Goal: Task Accomplishment & Management: Manage account settings

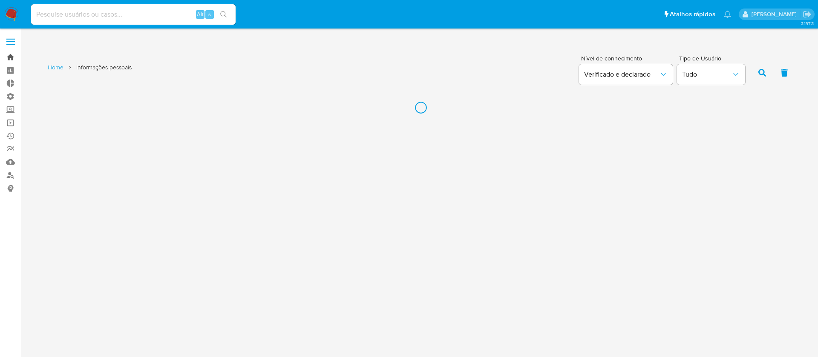
click at [9, 54] on link "Bandeja" at bounding box center [50, 57] width 101 height 13
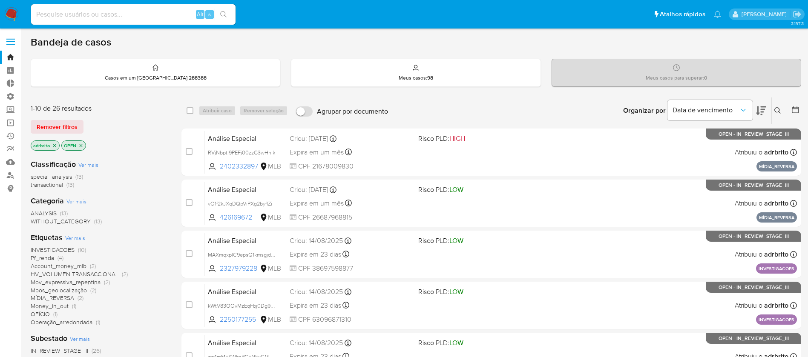
drag, startPoint x: 57, startPoint y: 125, endPoint x: 57, endPoint y: 113, distance: 11.9
click at [57, 118] on div "1-10 de 26 resultados Remover filtros adrbrito OPEN" at bounding box center [99, 128] width 136 height 49
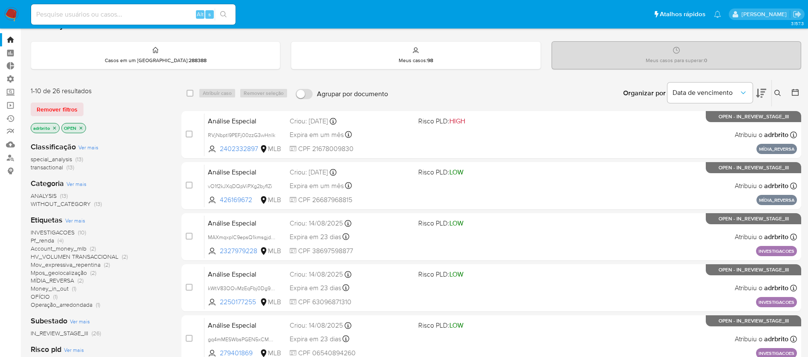
scroll to position [22, 0]
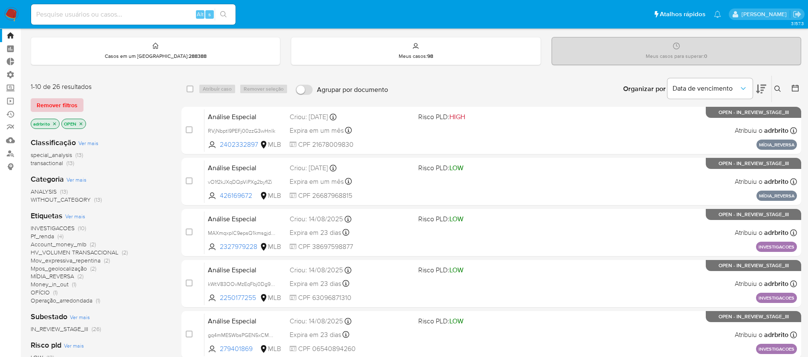
click at [55, 109] on span "Remover filtros" at bounding box center [57, 105] width 41 height 12
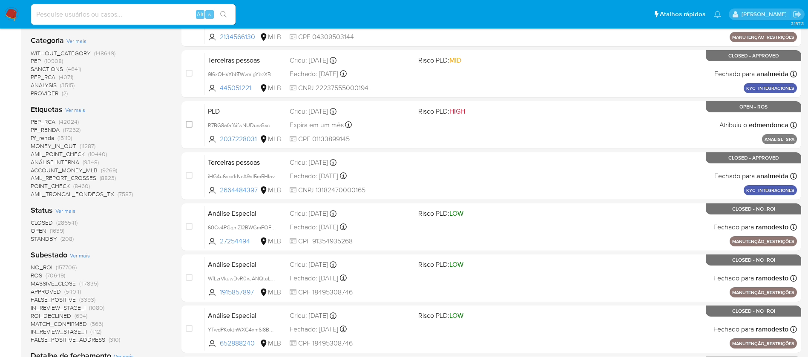
scroll to position [183, 0]
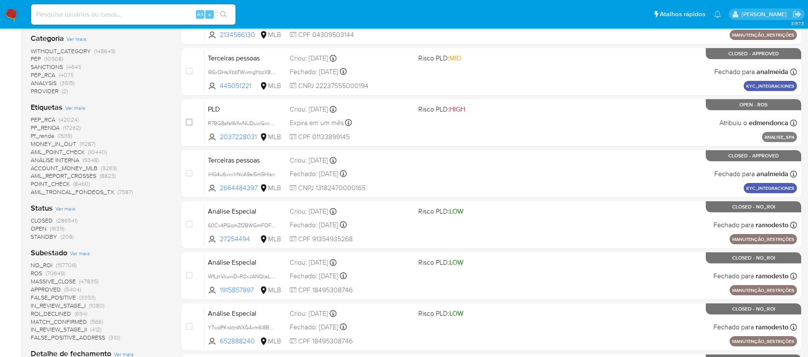
click at [46, 221] on span "CLOSED" at bounding box center [42, 220] width 22 height 9
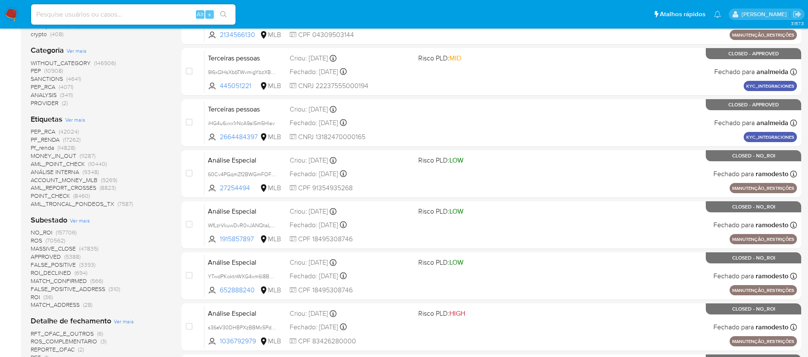
scroll to position [185, 0]
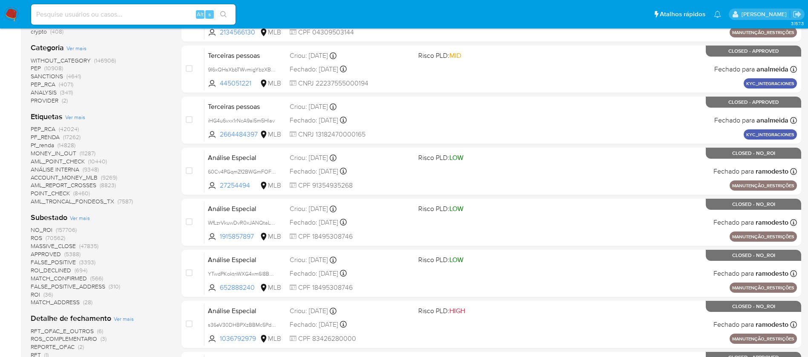
click at [37, 237] on span "ROS" at bounding box center [36, 238] width 11 height 9
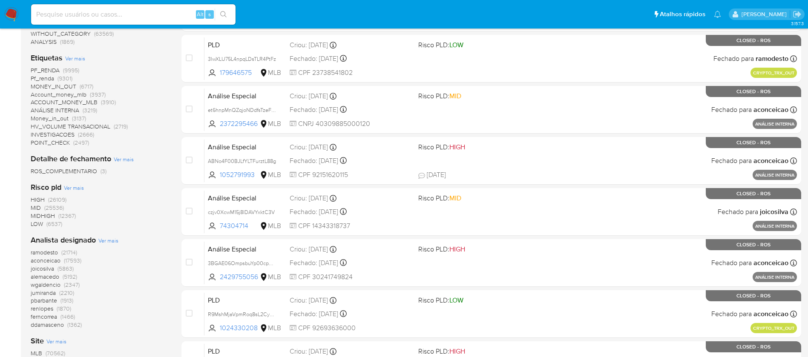
scroll to position [197, 0]
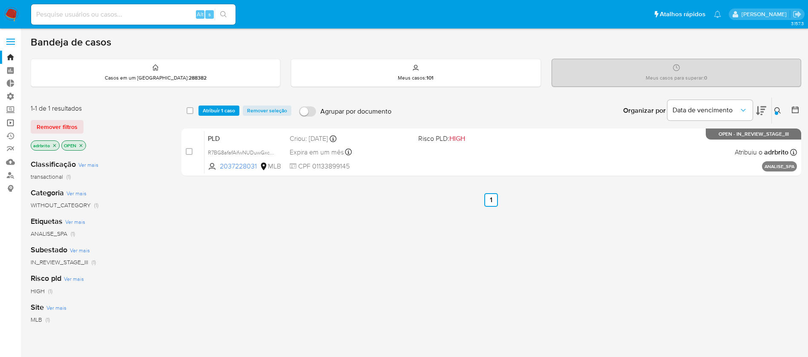
click at [13, 123] on link "Operações em massa" at bounding box center [50, 122] width 101 height 13
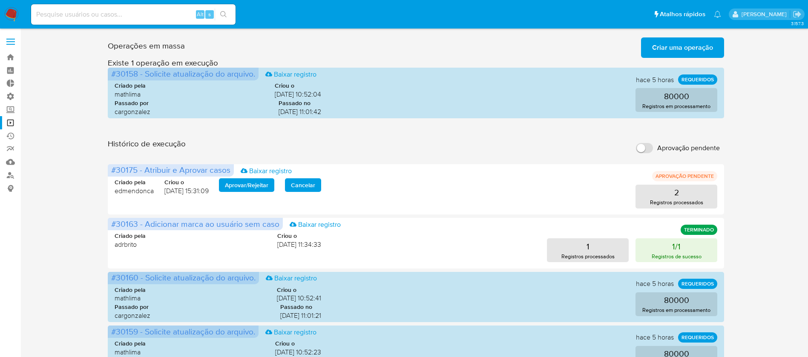
click at [642, 143] on input "Aprovação pendente" at bounding box center [644, 148] width 17 height 10
checkbox input "true"
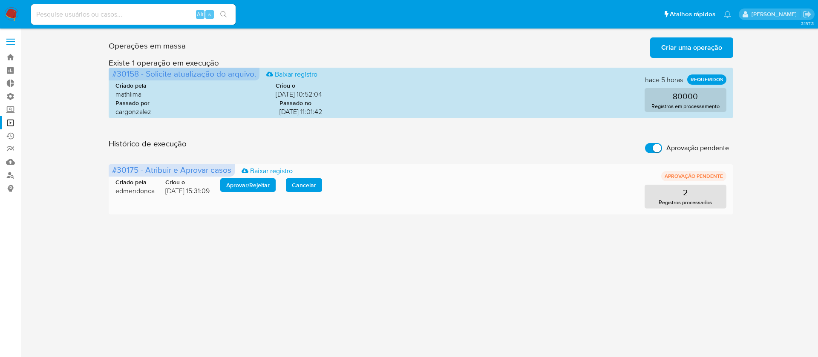
click at [242, 190] on span "Aprovar / Rejeitar" at bounding box center [247, 185] width 43 height 12
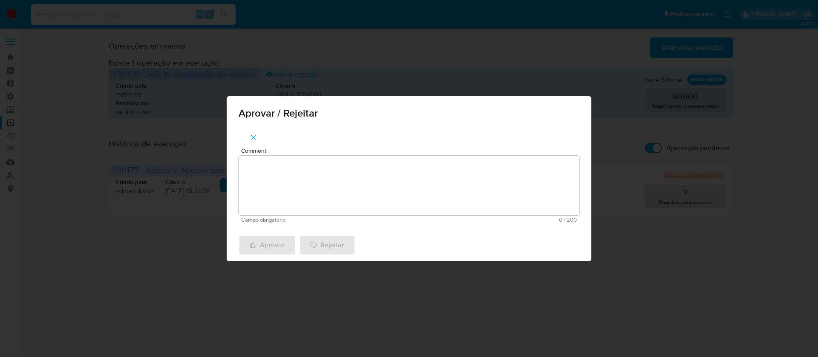
click at [268, 178] on textarea "Comment" at bounding box center [408, 186] width 341 height 60
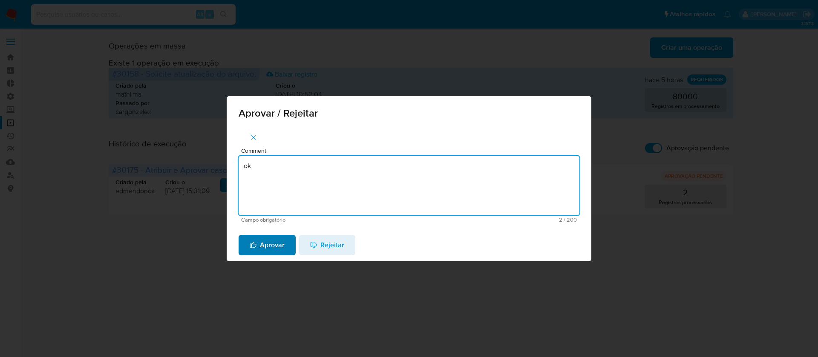
type textarea "ok"
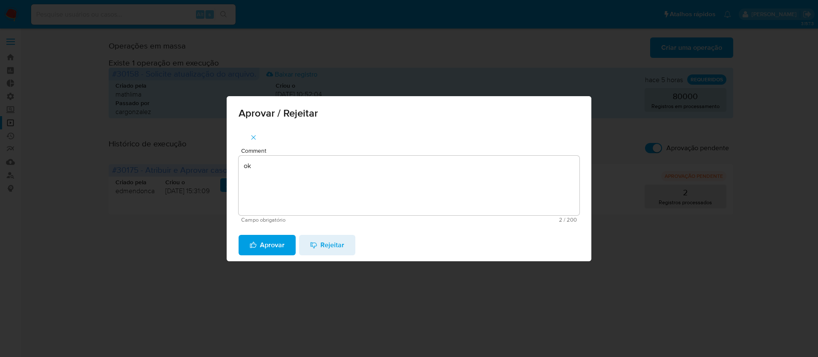
click at [273, 251] on span "Aprovar" at bounding box center [267, 245] width 35 height 19
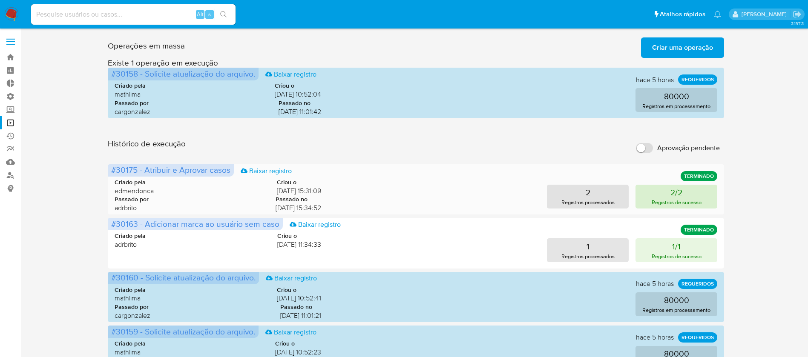
click at [671, 205] on p "Registros de sucesso" at bounding box center [676, 202] width 50 height 8
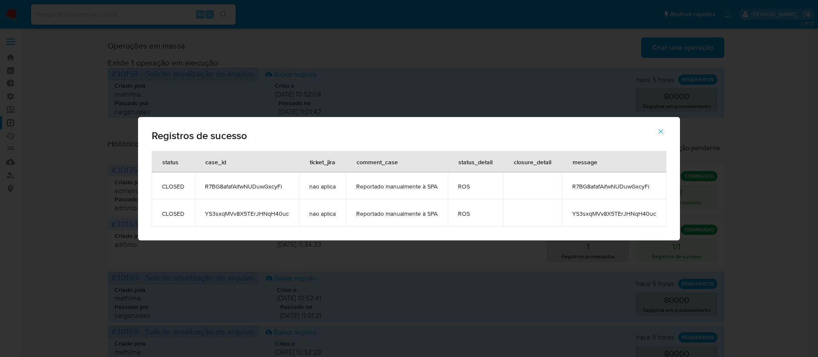
click at [660, 131] on icon "button" at bounding box center [660, 131] width 5 height 5
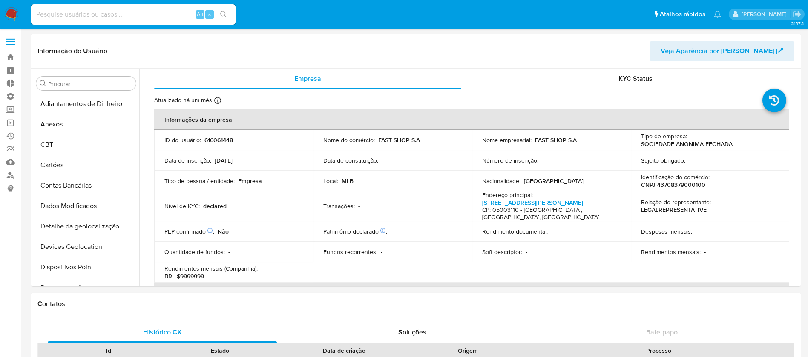
select select "10"
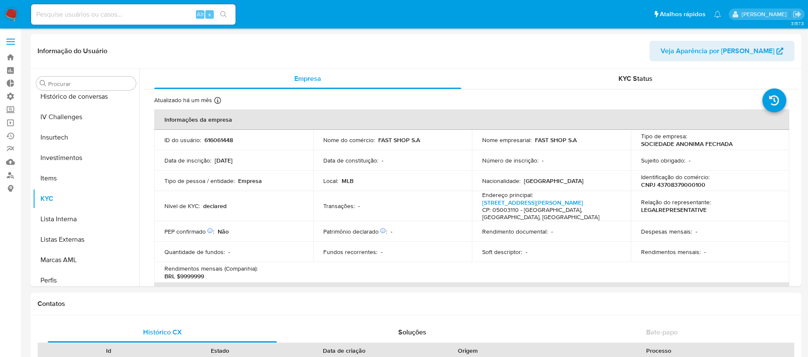
click at [86, 21] on div "Alt s" at bounding box center [133, 14] width 204 height 20
click at [73, 18] on input at bounding box center [133, 14] width 204 height 11
paste input "vHaTmIG2SPufz6ytHVB1HytT"
type input "vHaTmIG2SPufz6ytHVB1HytT"
click at [225, 14] on icon "search-icon" at bounding box center [223, 14] width 6 height 6
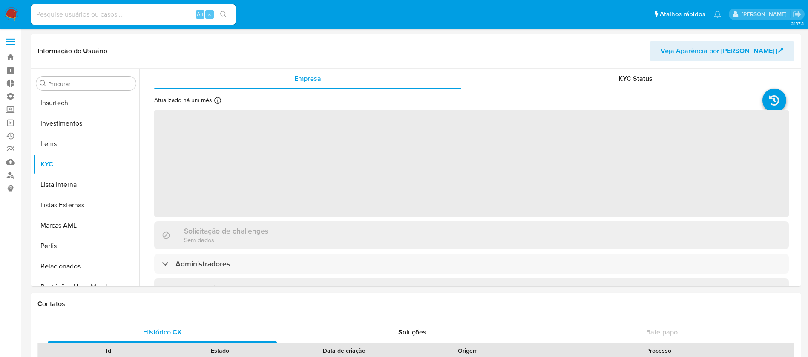
scroll to position [401, 0]
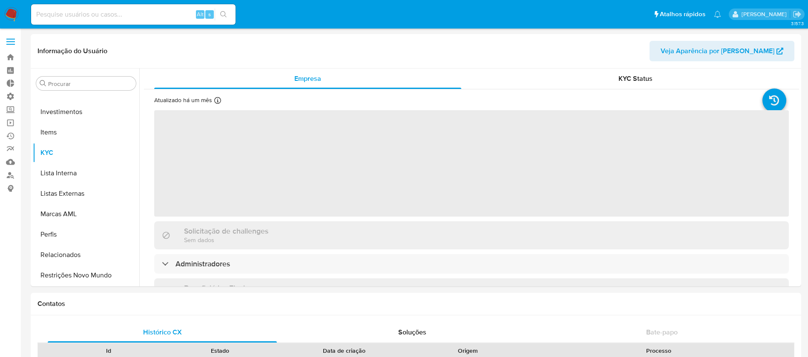
click at [102, 17] on input at bounding box center [133, 14] width 204 height 11
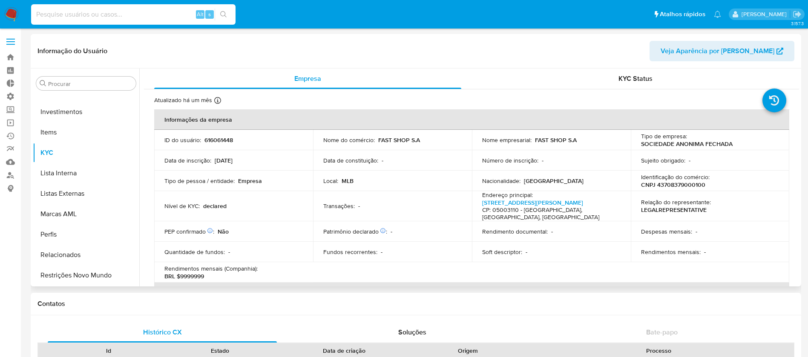
paste input "vHaTmIG2SPufz6ytHVB1HytT"
type input "vHaTmIG2SPufz6ytHVB1HytT"
select select "10"
type input "vHaTmIG2SPufz6ytHVB1HytT"
click at [221, 16] on icon "search-icon" at bounding box center [223, 14] width 7 height 7
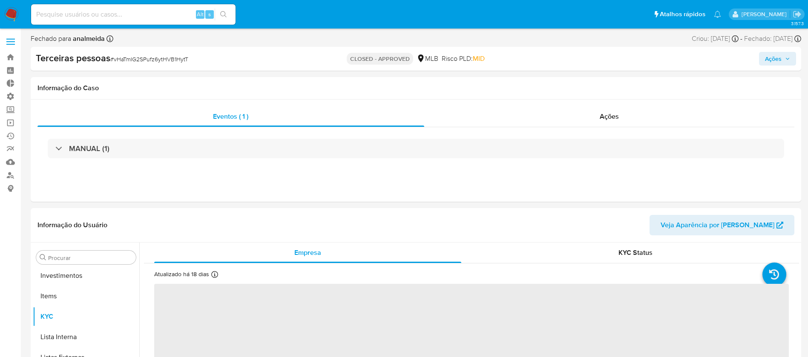
scroll to position [421, 0]
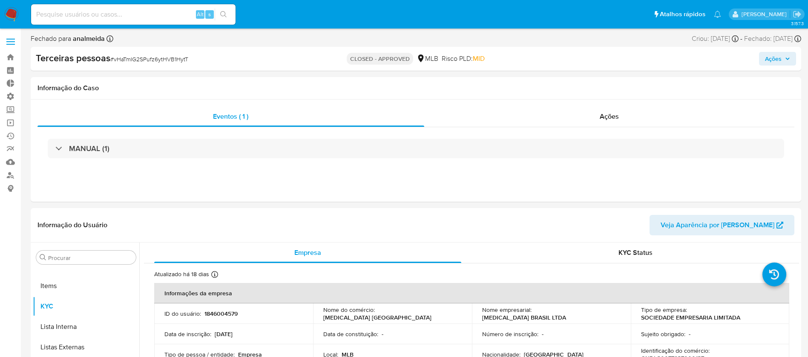
select select "10"
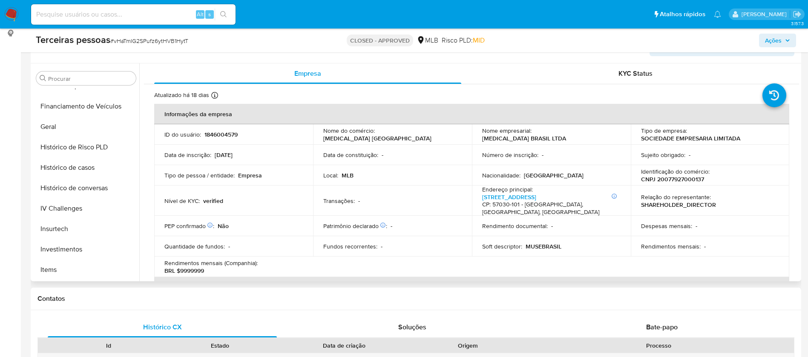
scroll to position [250, 0]
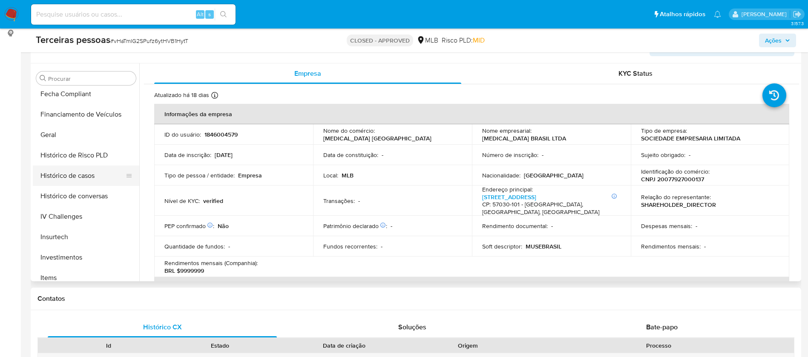
click at [99, 174] on button "Histórico de casos" at bounding box center [83, 176] width 100 height 20
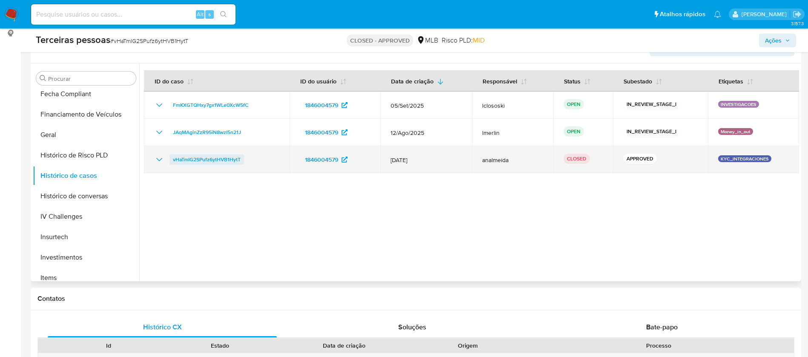
click at [198, 158] on span "vHaTmIG2SPufz6ytHVB1HytT" at bounding box center [207, 160] width 68 height 10
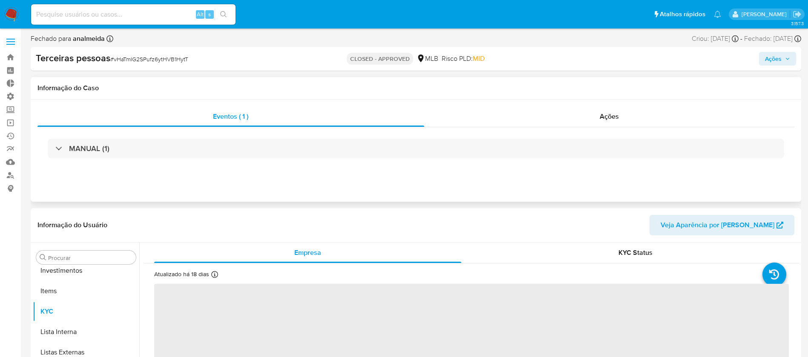
scroll to position [421, 0]
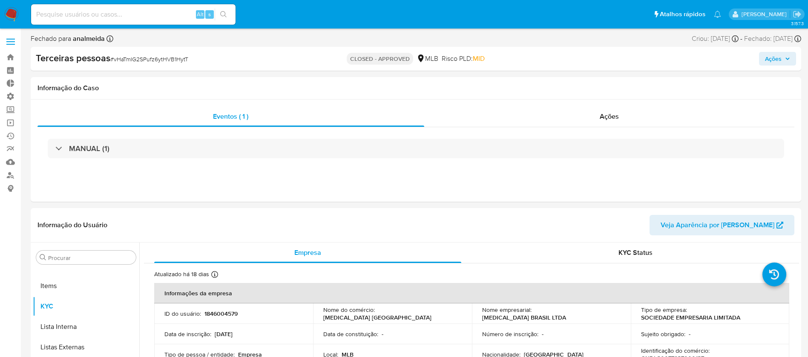
select select "10"
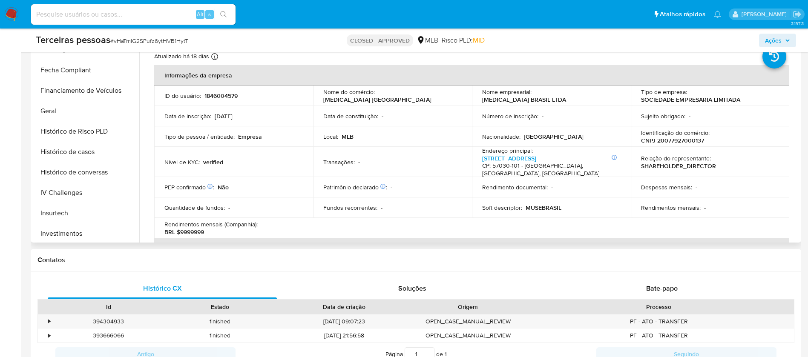
scroll to position [230, 0]
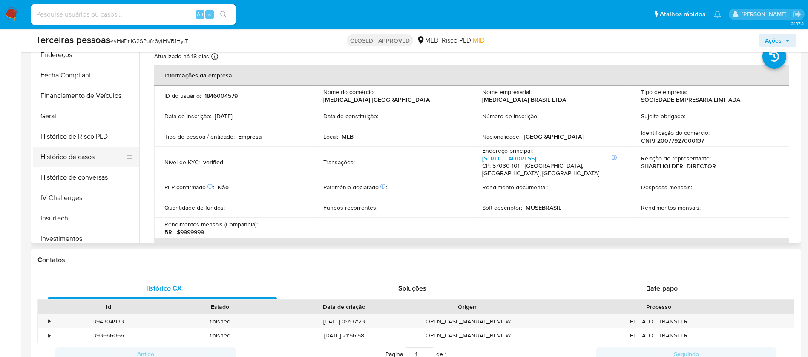
click at [66, 160] on button "Histórico de casos" at bounding box center [83, 157] width 100 height 20
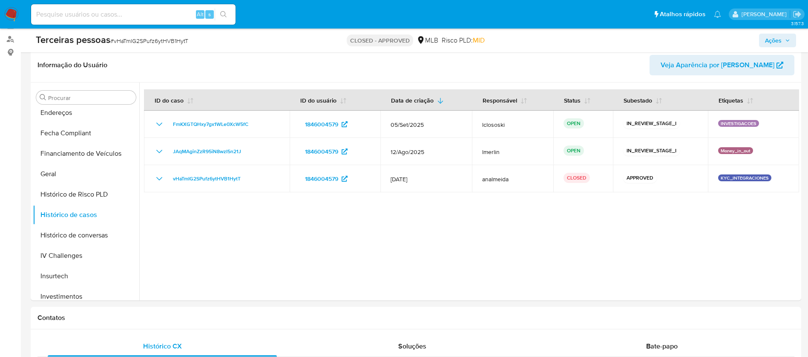
scroll to position [133, 0]
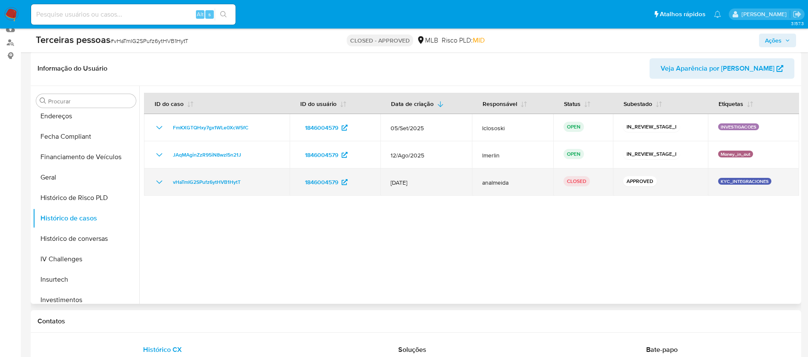
click at [159, 182] on icon "Mostrar/Ocultar" at bounding box center [159, 182] width 10 height 10
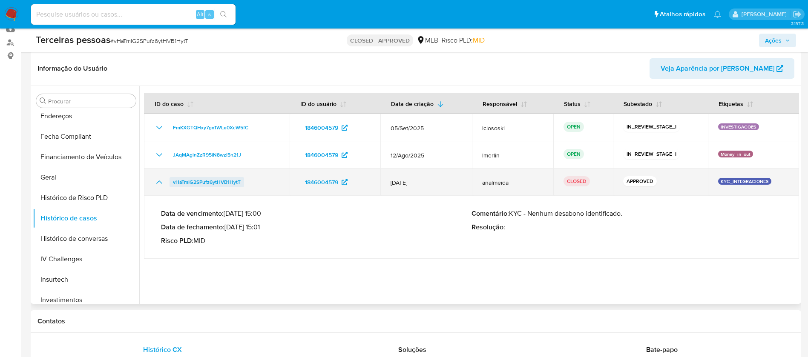
drag, startPoint x: 248, startPoint y: 179, endPoint x: 173, endPoint y: 186, distance: 75.2
click at [173, 186] on div "vHaTmIG2SPufz6ytHVB1HytT" at bounding box center [216, 182] width 125 height 10
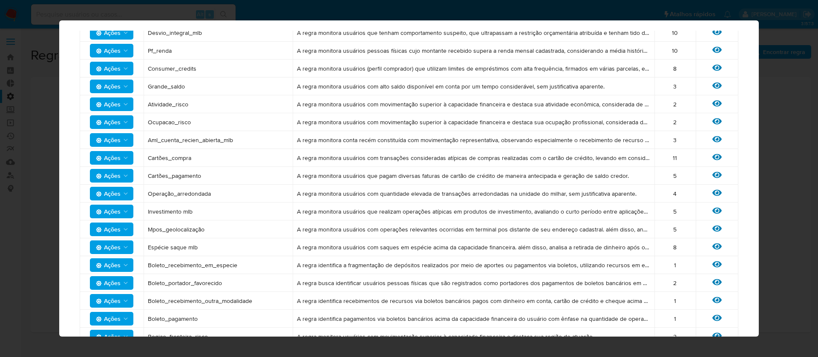
scroll to position [1108, 0]
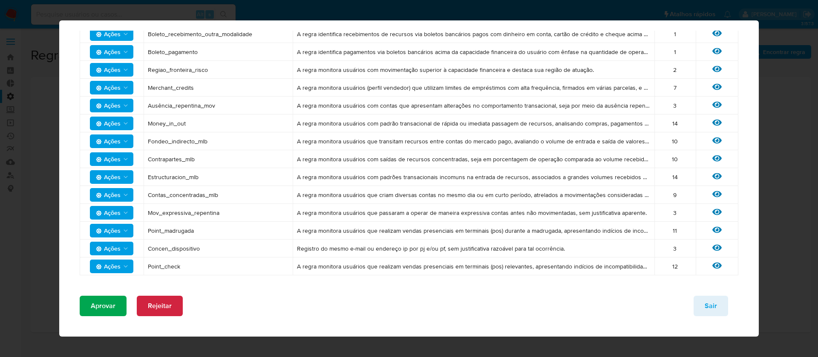
click at [100, 307] on span "Aprovar" at bounding box center [103, 306] width 25 height 19
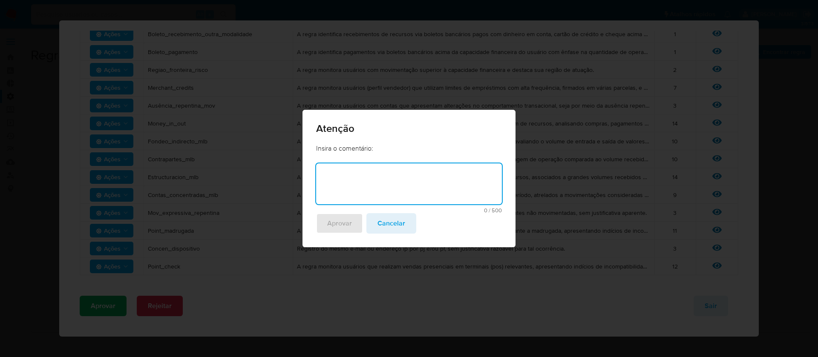
click at [370, 178] on textarea at bounding box center [409, 184] width 186 height 41
click at [453, 174] on textarea "ok, Conforme conversado com Manu," at bounding box center [409, 184] width 186 height 41
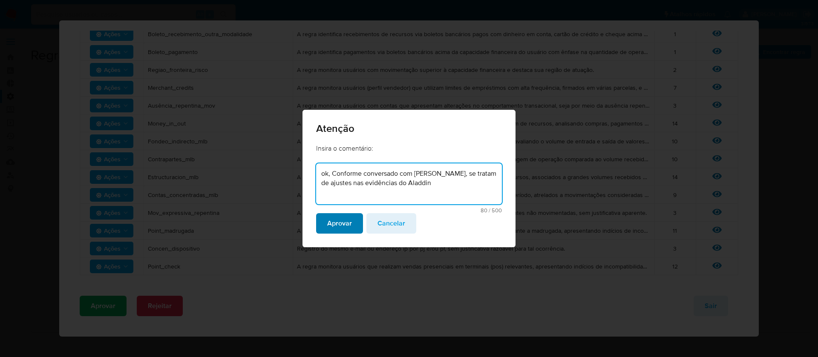
type textarea "ok, Conforme conversado com Manu, se tratam de ajustes nas evidências do Aladdin"
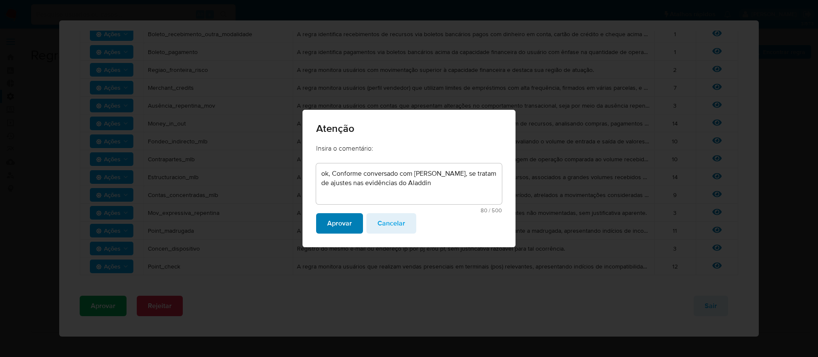
click at [342, 226] on span "Aprovar" at bounding box center [339, 223] width 25 height 19
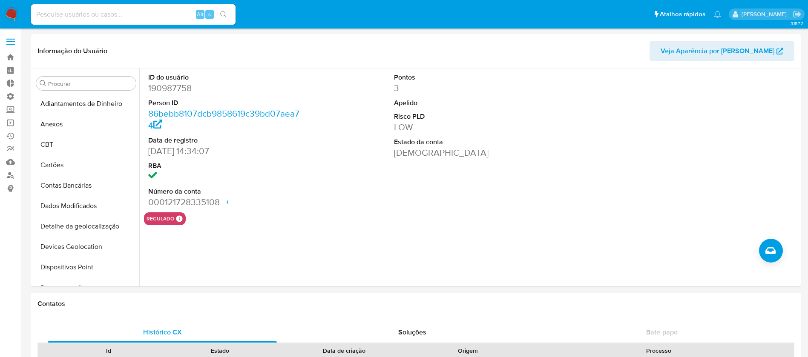
select select "10"
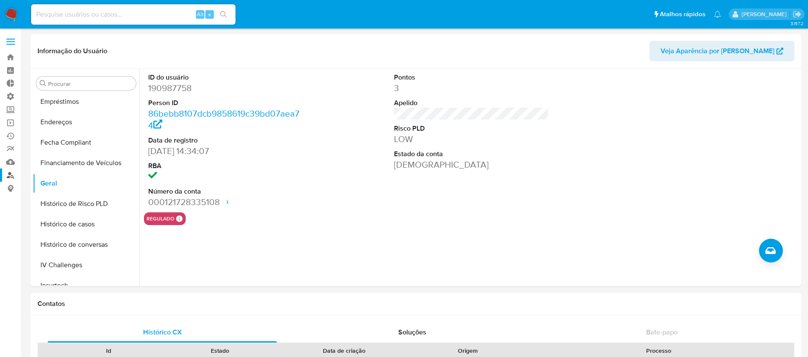
click at [8, 178] on link "Localizador de pessoas" at bounding box center [50, 175] width 101 height 13
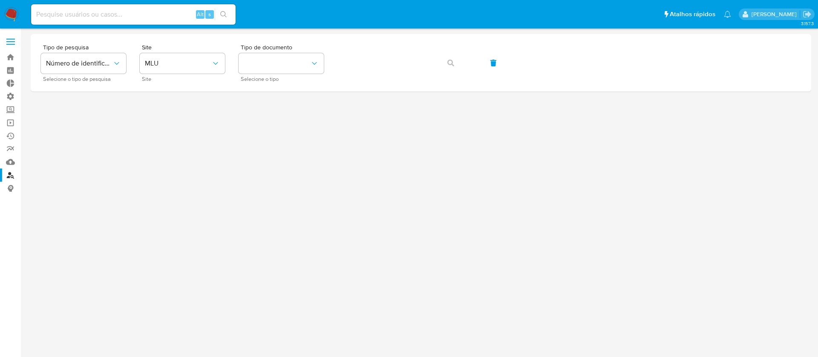
click at [11, 40] on label at bounding box center [10, 42] width 21 height 18
click at [0, 0] on input "checkbox" at bounding box center [0, 0] width 0 height 0
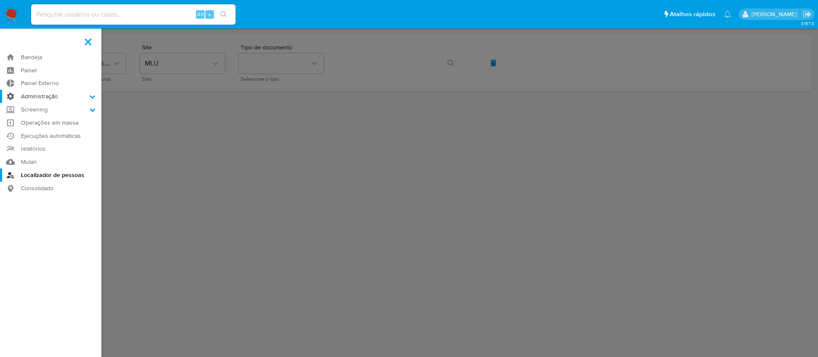
click at [89, 98] on icon at bounding box center [92, 97] width 6 height 6
click at [0, 0] on input "Administração" at bounding box center [0, 0] width 0 height 0
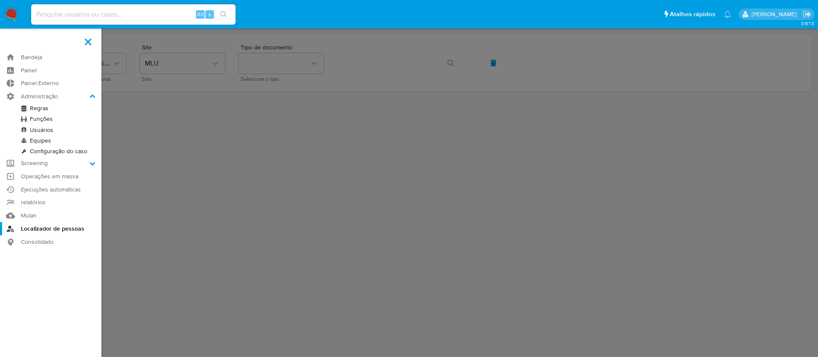
click at [48, 107] on link "Regras" at bounding box center [50, 108] width 101 height 11
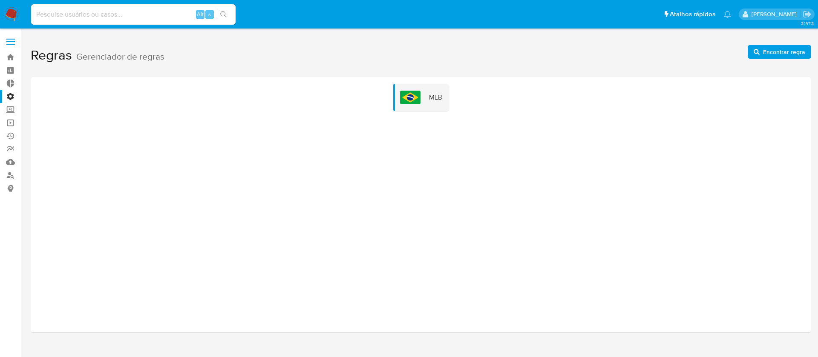
click at [255, 142] on div "MLB" at bounding box center [421, 204] width 780 height 255
click at [428, 95] on div "MLB" at bounding box center [421, 97] width 56 height 27
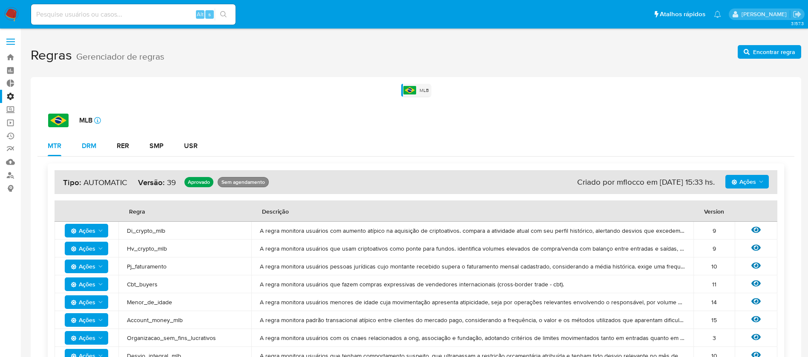
click at [86, 143] on div "DRM" at bounding box center [89, 146] width 14 height 7
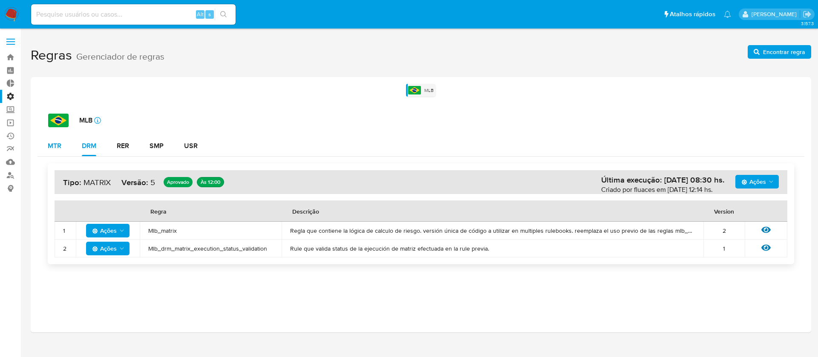
click at [57, 148] on div "MTR" at bounding box center [55, 146] width 14 height 7
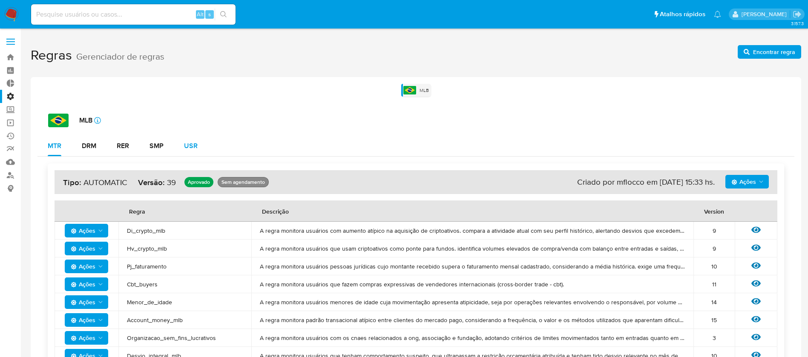
click at [191, 143] on div "USR" at bounding box center [191, 146] width 14 height 7
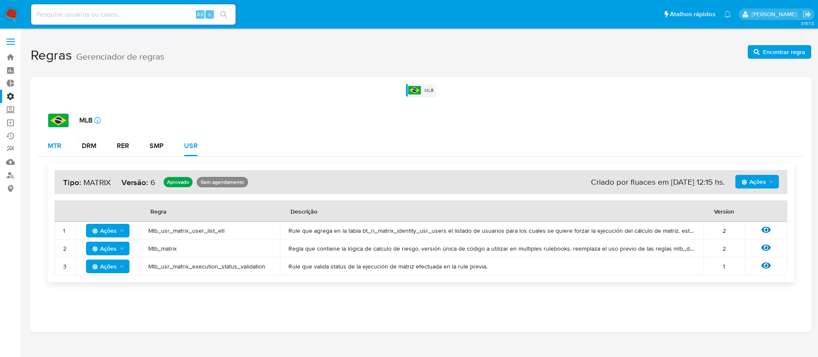
click at [55, 151] on div "MTR" at bounding box center [55, 146] width 14 height 20
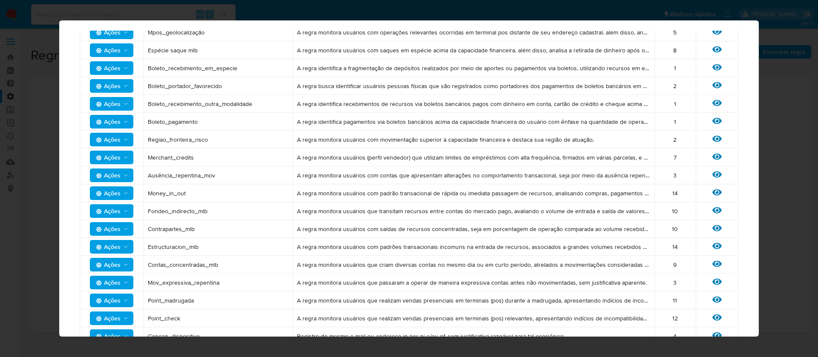
scroll to position [529, 0]
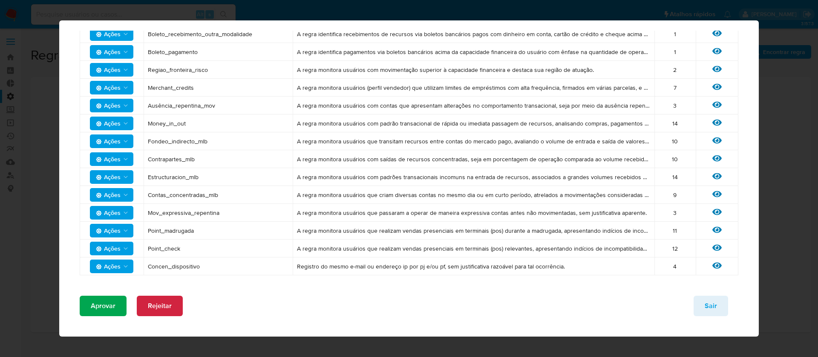
click at [104, 312] on span "Aprovar" at bounding box center [103, 306] width 25 height 19
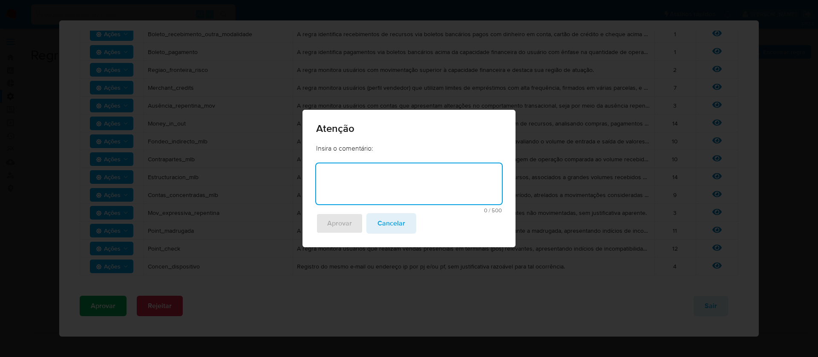
click at [341, 185] on textarea at bounding box center [409, 184] width 186 height 41
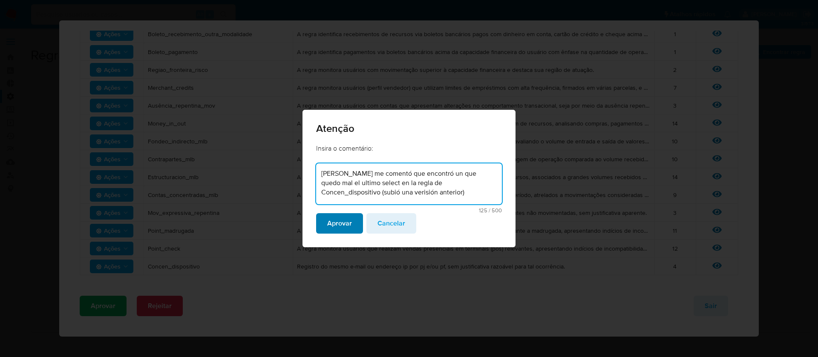
type textarea "Eze me comentó que encontró un que quedo mal el ultimo select en la regla de Co…"
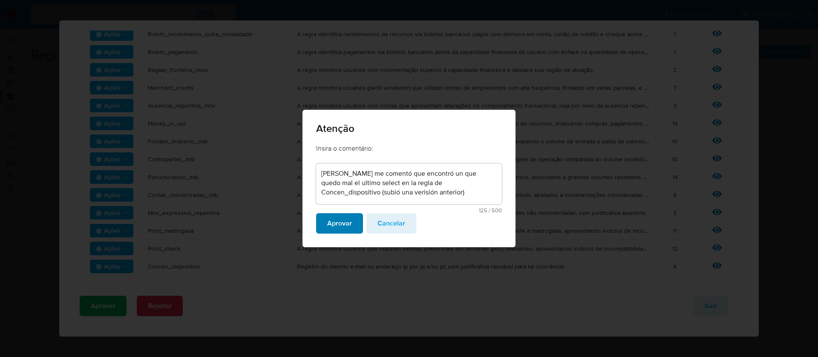
click at [347, 230] on span "Aprovar" at bounding box center [339, 223] width 25 height 19
